Goal: Find contact information: Find contact information

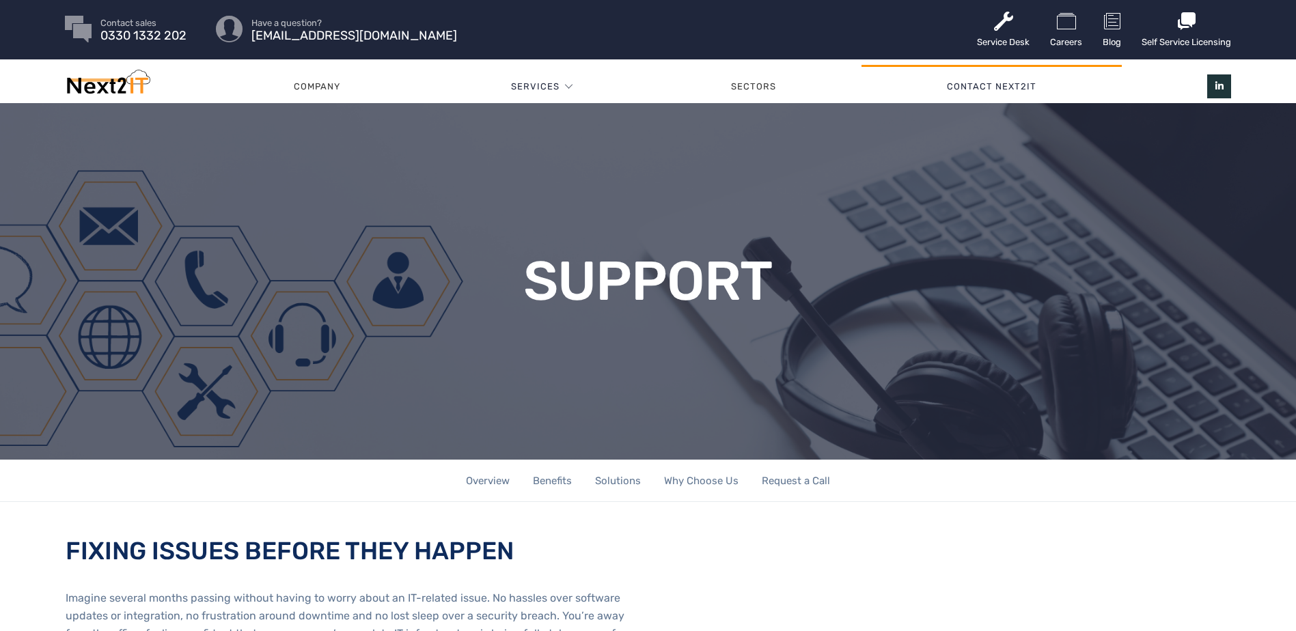
click at [1042, 83] on link "Contact Next2IT" at bounding box center [991, 86] width 260 height 41
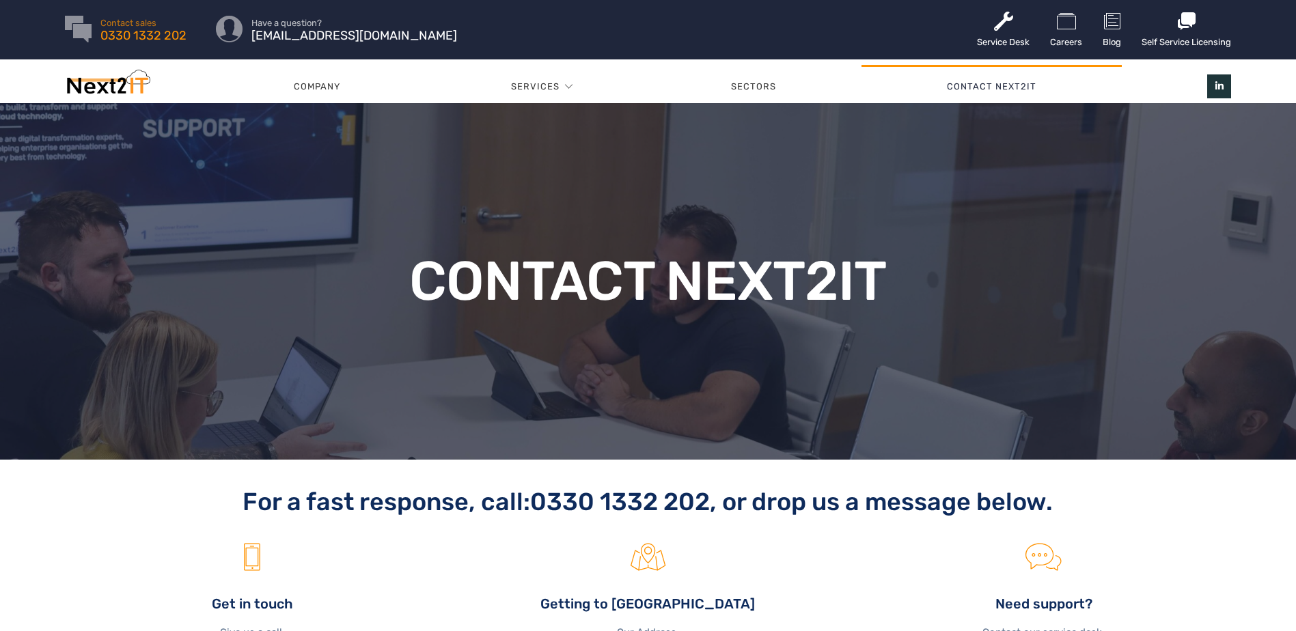
click at [170, 31] on span "0330 1332 202" at bounding box center [143, 35] width 86 height 9
click at [1006, 40] on link "Service Desk" at bounding box center [1003, 29] width 53 height 59
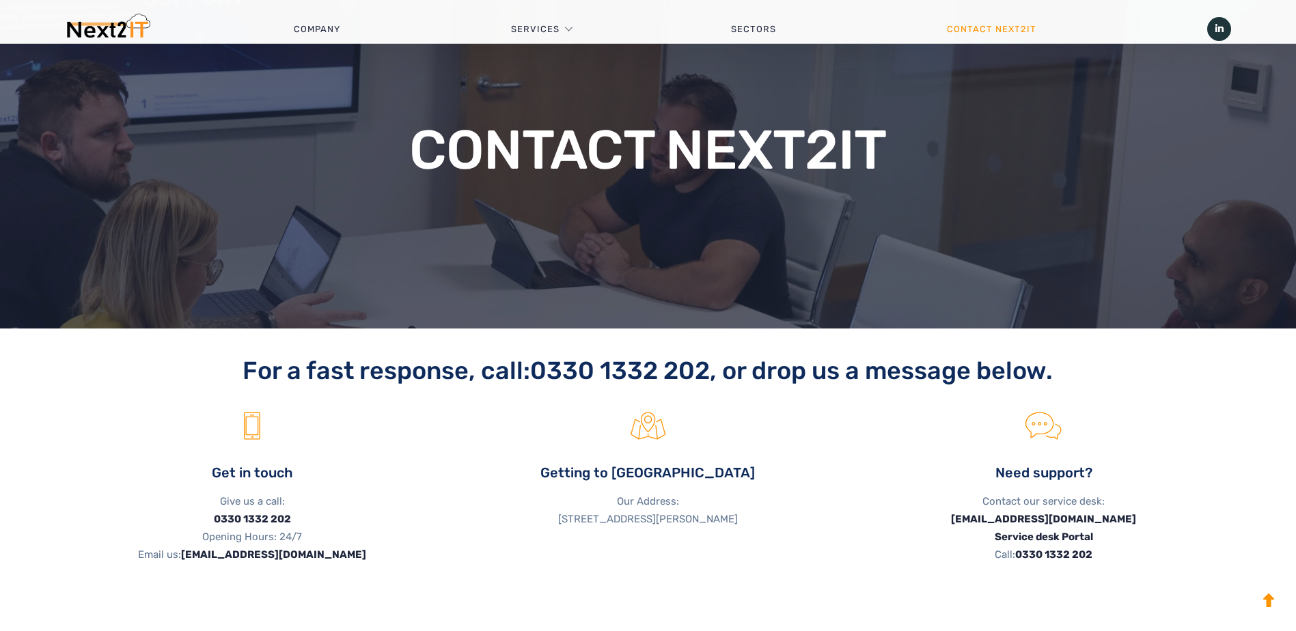
scroll to position [159, 0]
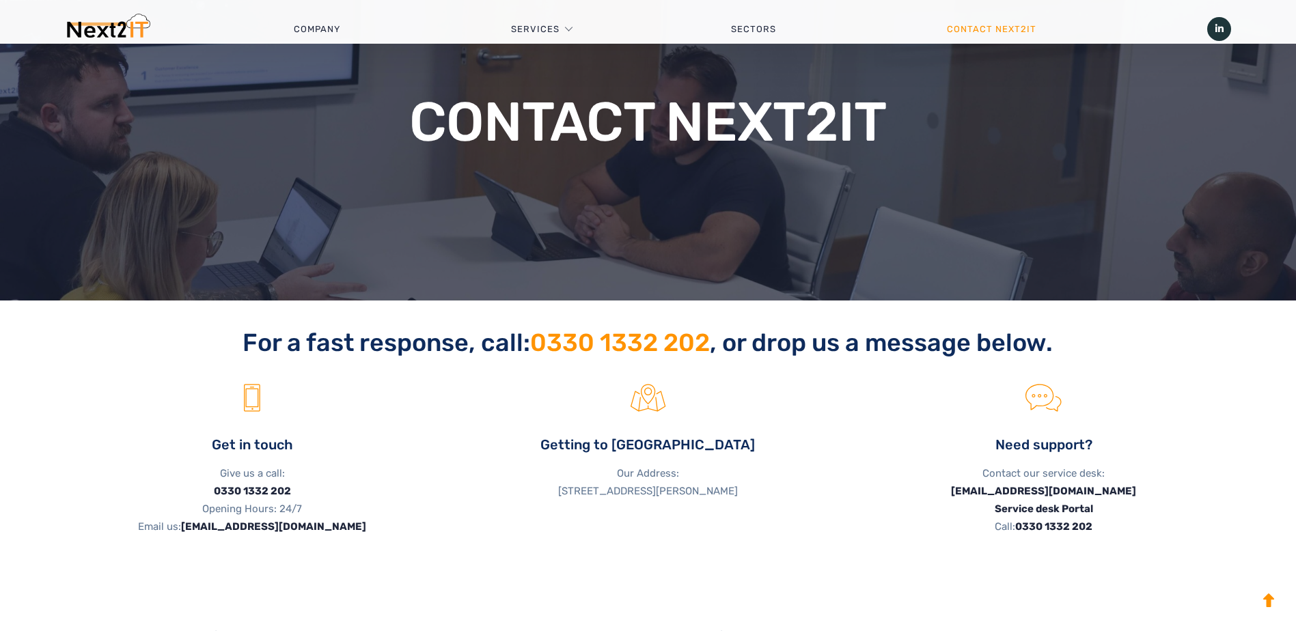
click at [592, 346] on link "0330 1332 202" at bounding box center [620, 342] width 180 height 29
click at [46, 432] on div "For a fast response, call: [PHONE_NUMBER] , or drop us a message below. Get in …" at bounding box center [648, 442] width 1296 height 283
click at [605, 218] on div "Contact Next2IT" at bounding box center [648, 122] width 1166 height 316
